Goal: Task Accomplishment & Management: Use online tool/utility

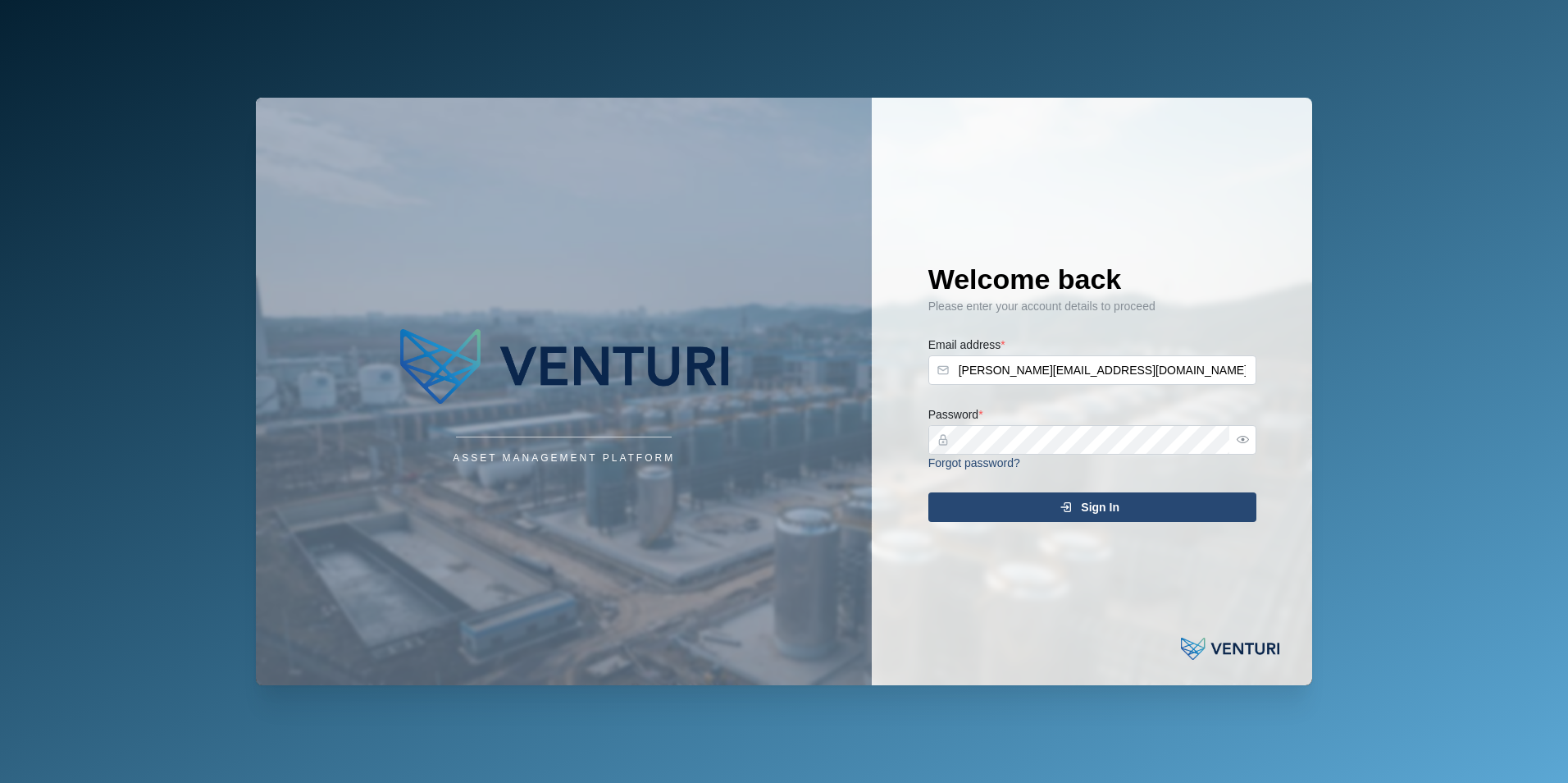
click at [1117, 505] on span "Sign In" at bounding box center [1100, 508] width 39 height 28
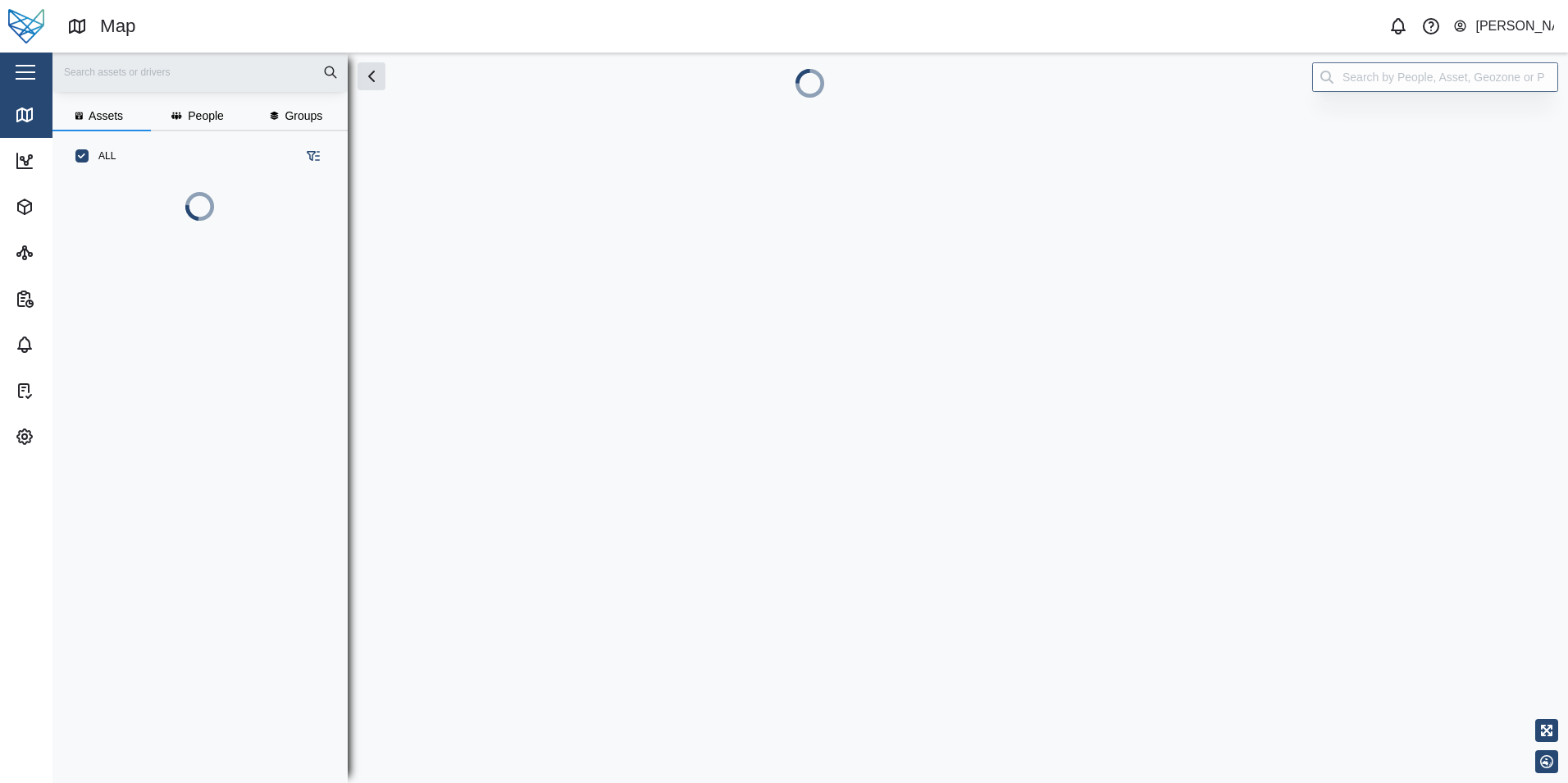
scroll to position [511, 256]
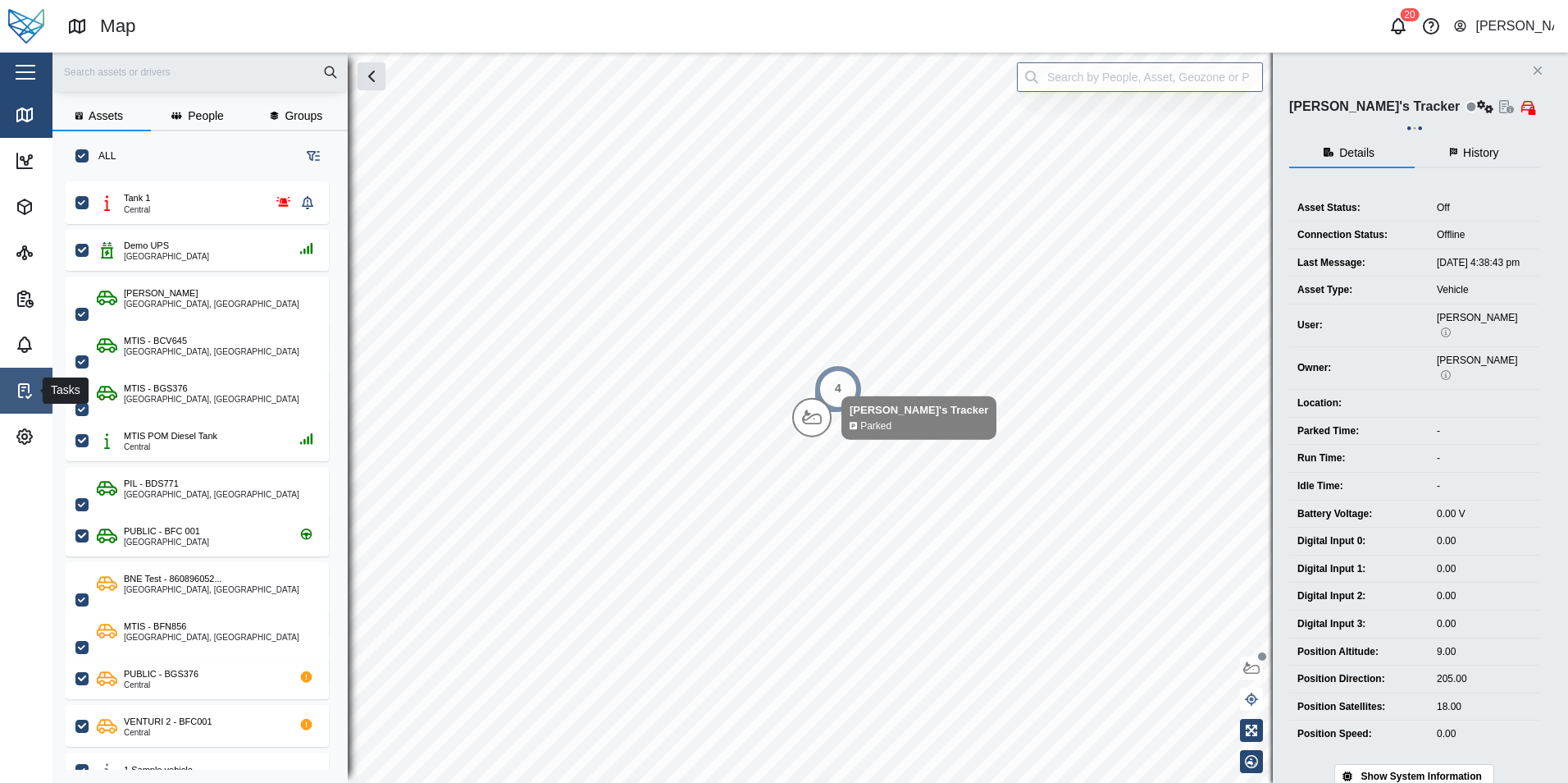
click at [27, 382] on icon at bounding box center [24, 390] width 20 height 20
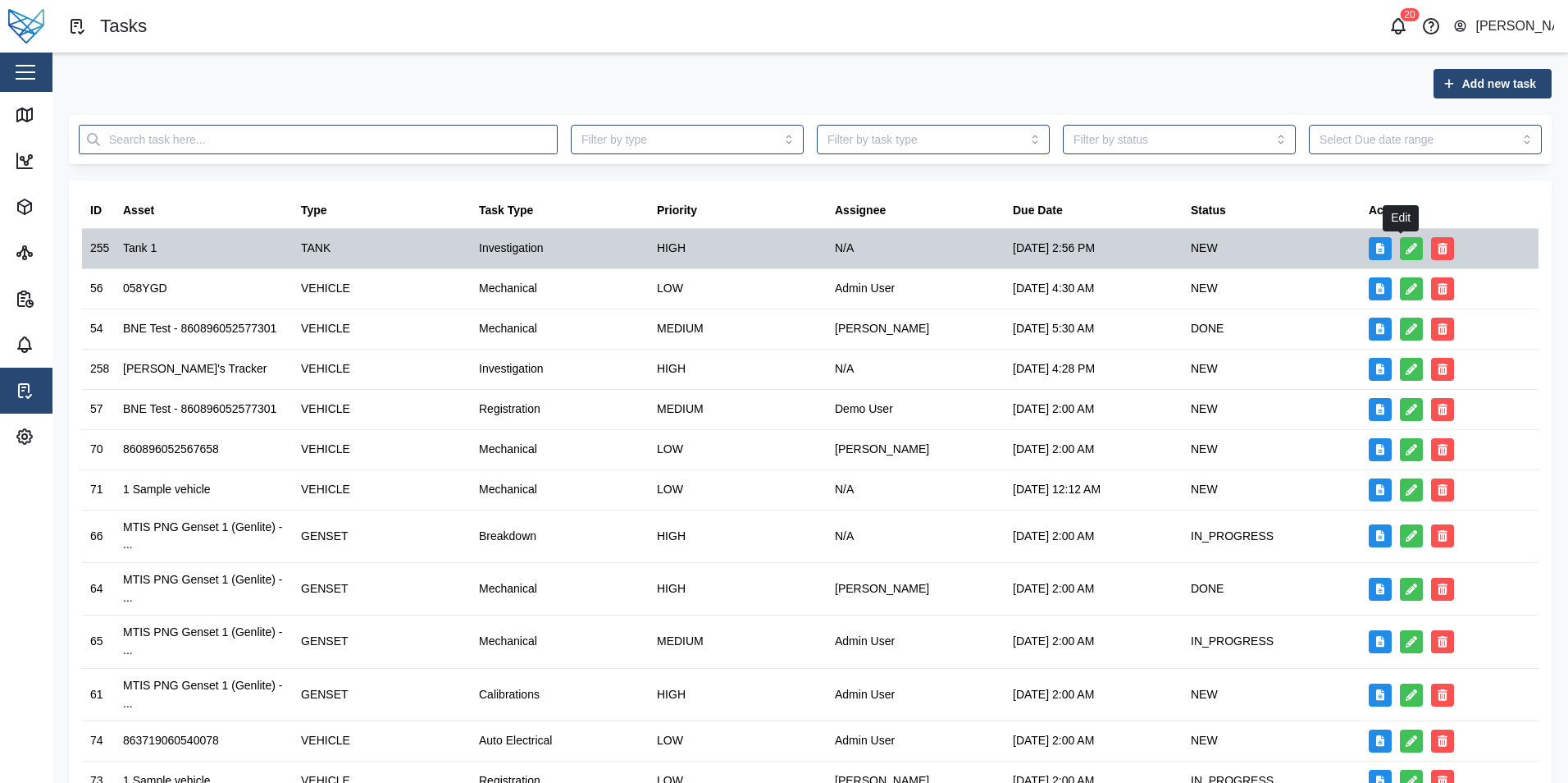
click at [1405, 246] on icon "button" at bounding box center [1411, 248] width 11 height 11
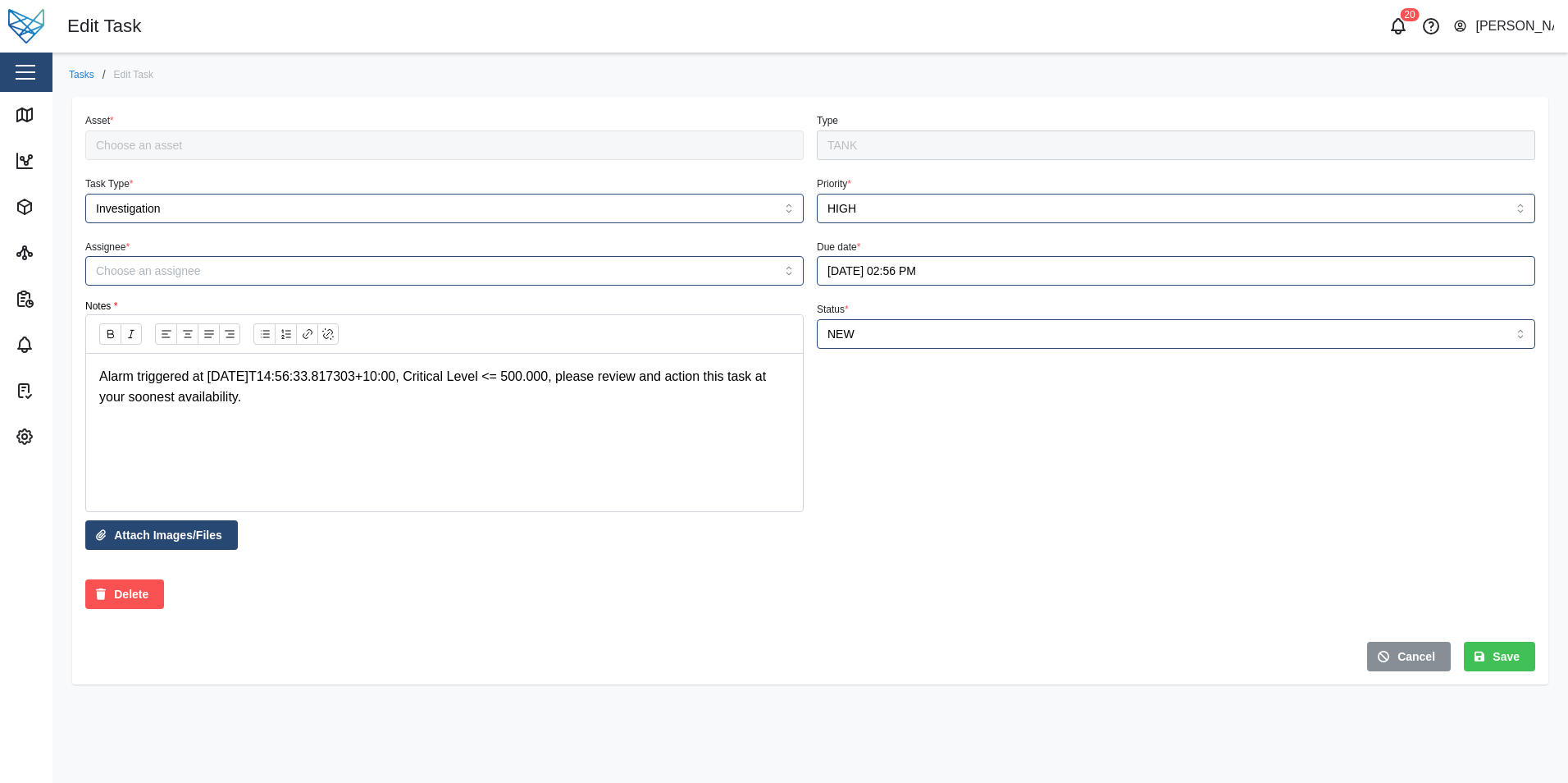
type input "Tank 1"
click at [640, 269] on input "Assignee *" at bounding box center [444, 270] width 719 height 29
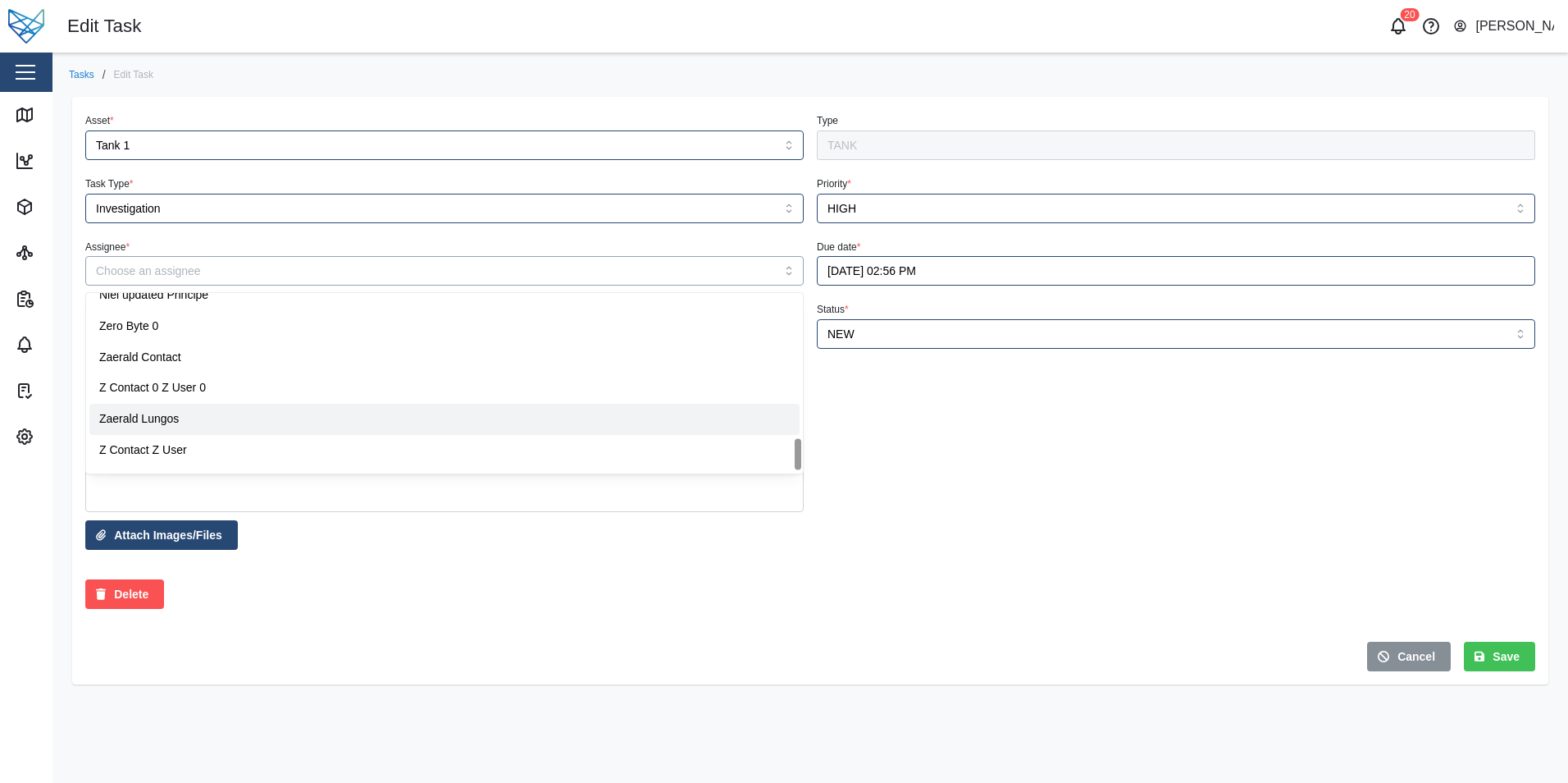
scroll to position [847, 0]
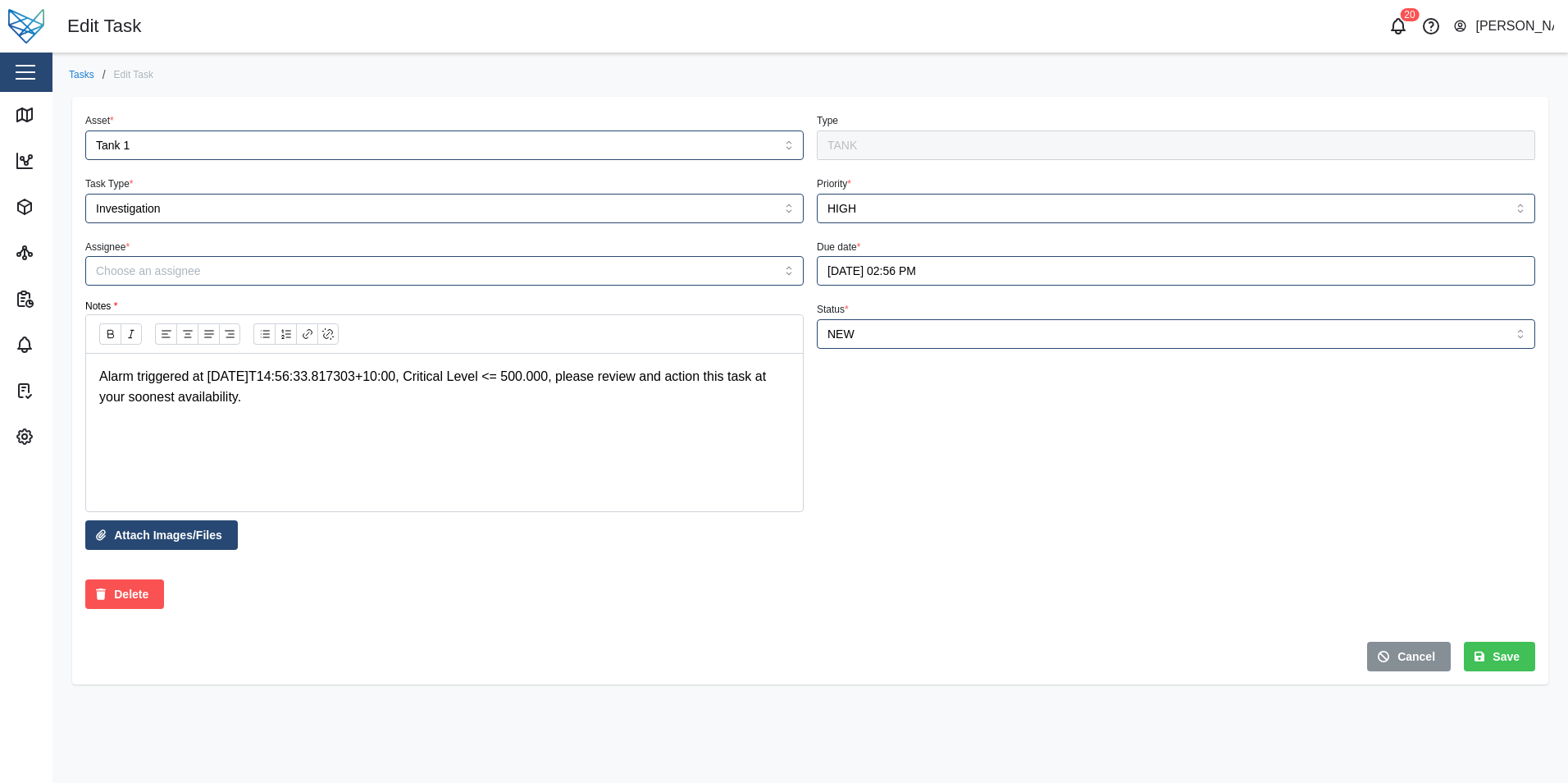
click at [1143, 445] on div "Status * NEW" at bounding box center [1176, 403] width 732 height 222
